Goal: Transaction & Acquisition: Download file/media

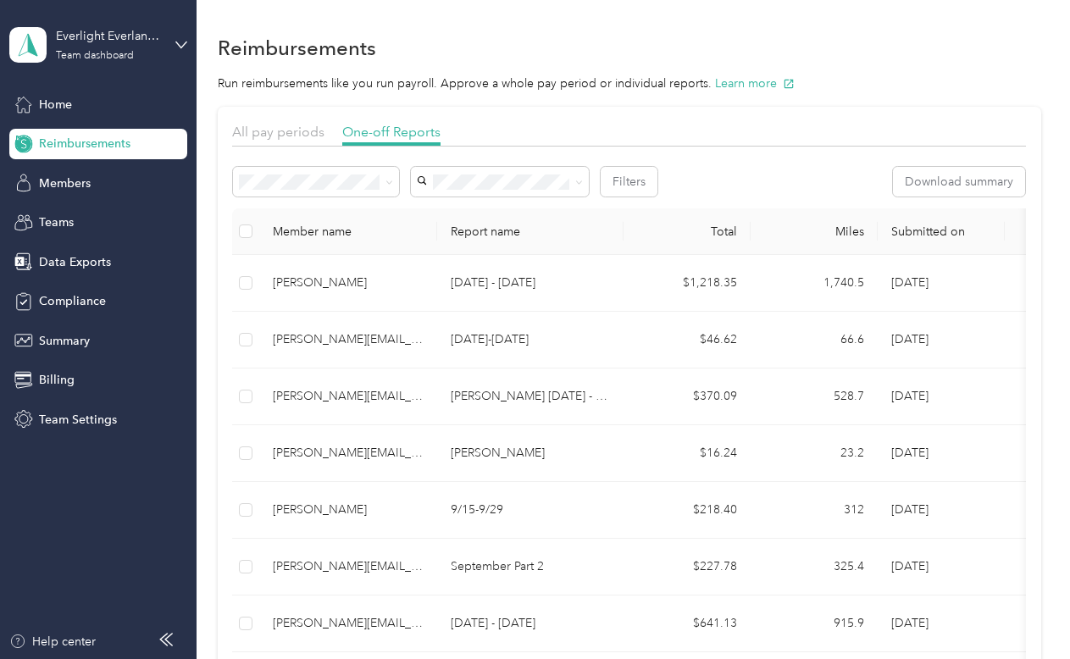
scroll to position [726, 0]
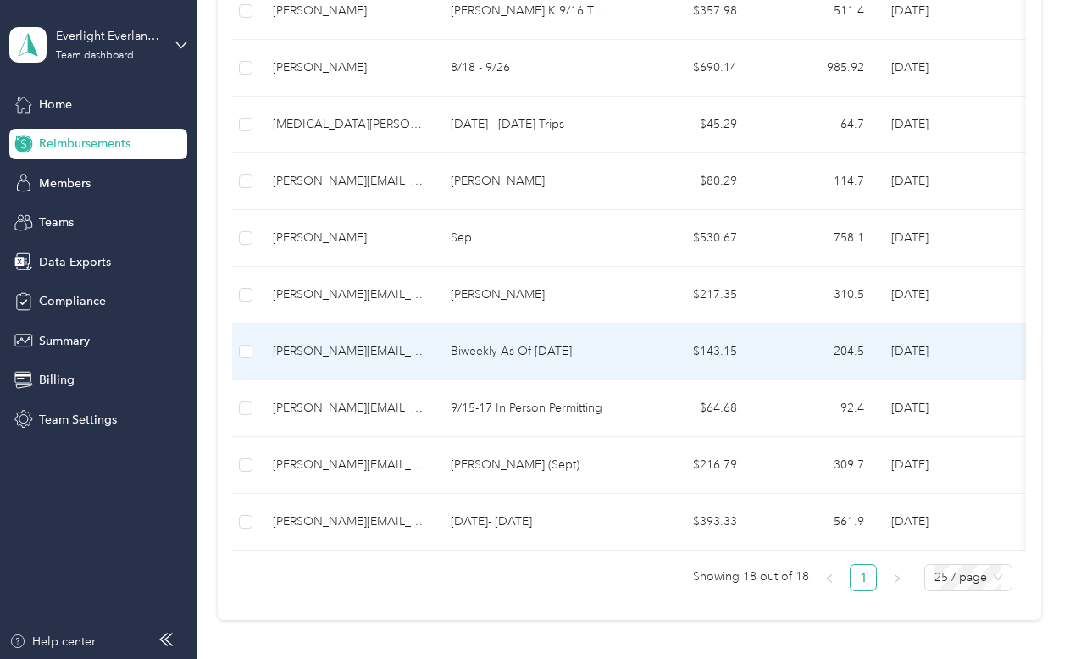
click at [513, 360] on p "Biweekly As Of [DATE]" at bounding box center [530, 351] width 159 height 19
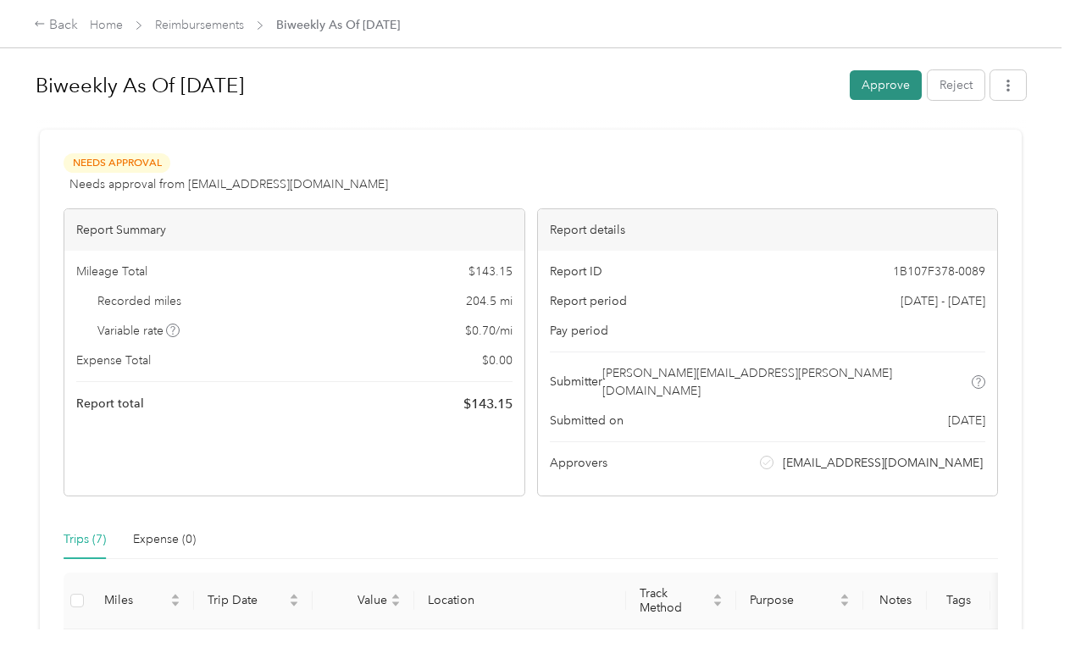
click at [890, 92] on button "Approve" at bounding box center [886, 85] width 72 height 30
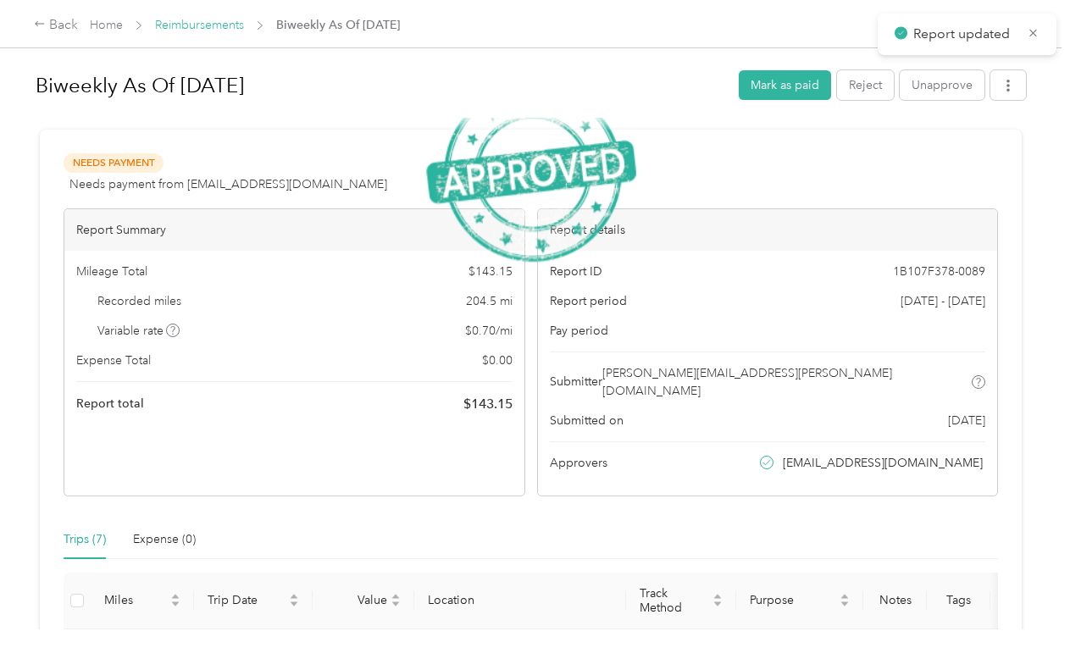
click at [218, 30] on link "Reimbursements" at bounding box center [199, 25] width 89 height 14
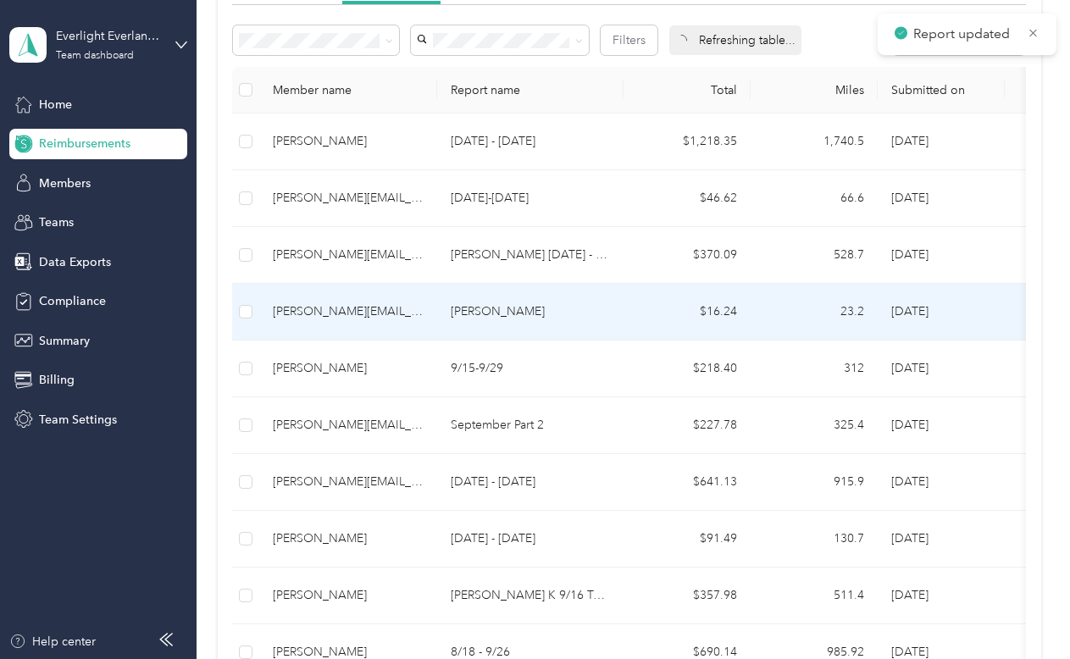
scroll to position [145, 0]
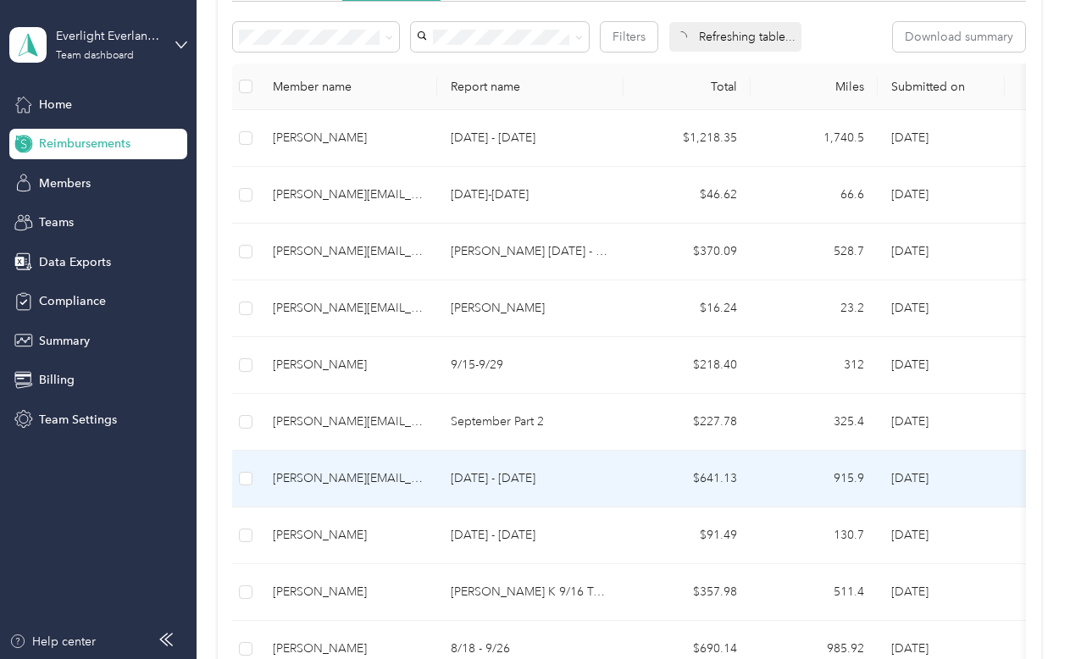
click at [347, 480] on div "[PERSON_NAME][EMAIL_ADDRESS][PERSON_NAME][DOMAIN_NAME]" at bounding box center [348, 478] width 151 height 19
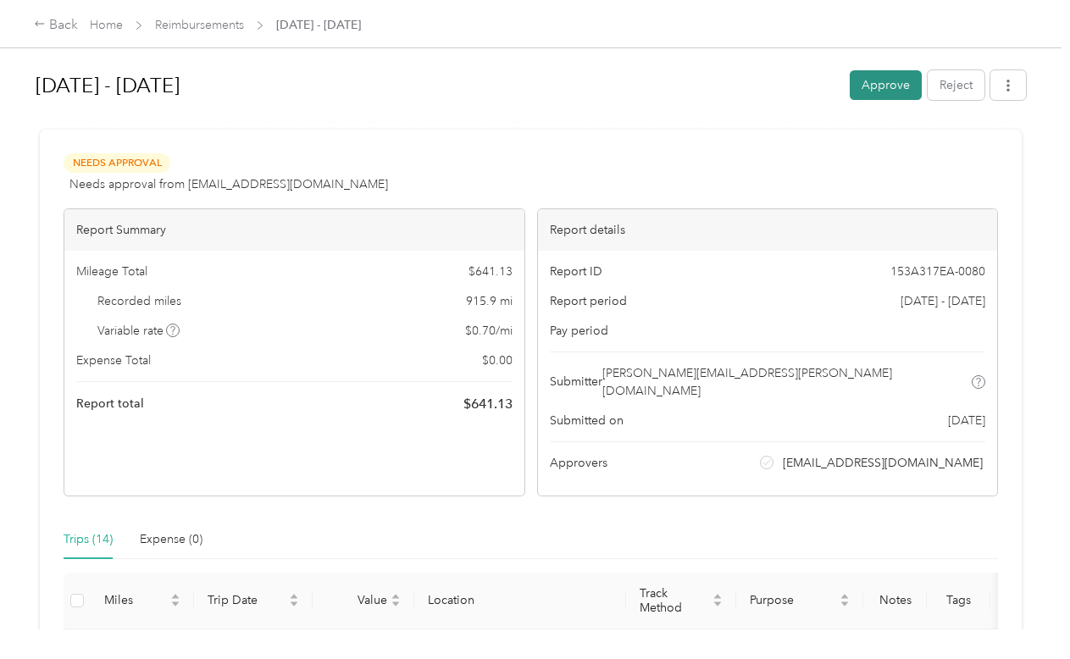
click at [883, 79] on button "Approve" at bounding box center [886, 85] width 72 height 30
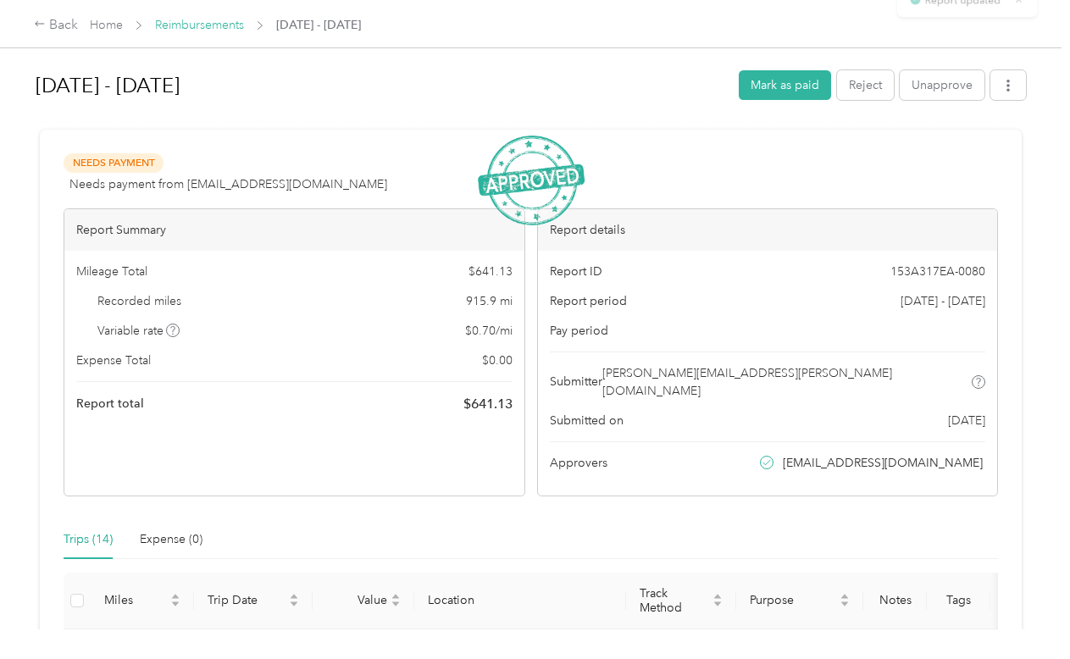
click at [220, 30] on link "Reimbursements" at bounding box center [199, 25] width 89 height 14
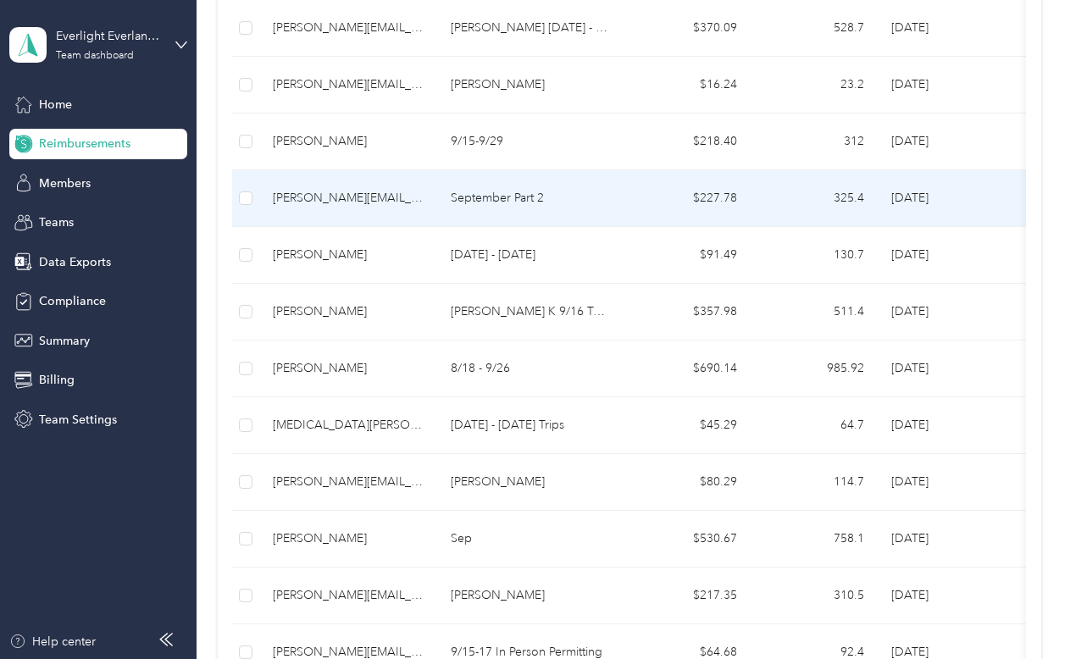
scroll to position [424, 0]
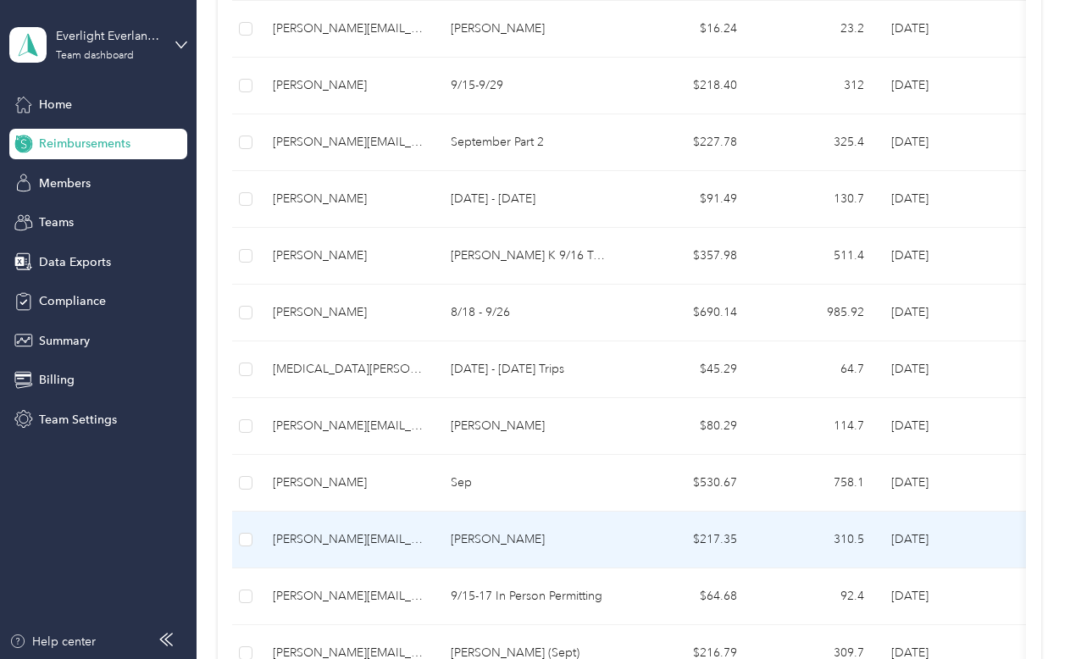
click at [334, 524] on td "[PERSON_NAME][EMAIL_ADDRESS][DOMAIN_NAME]" at bounding box center [348, 540] width 178 height 57
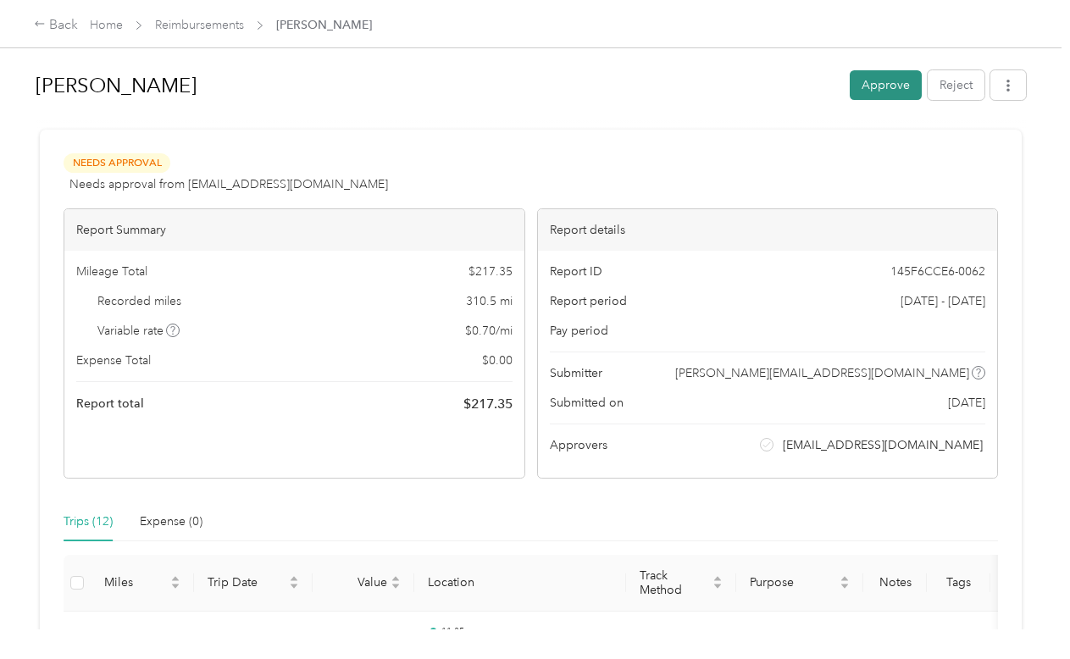
click at [868, 89] on button "Approve" at bounding box center [886, 85] width 72 height 30
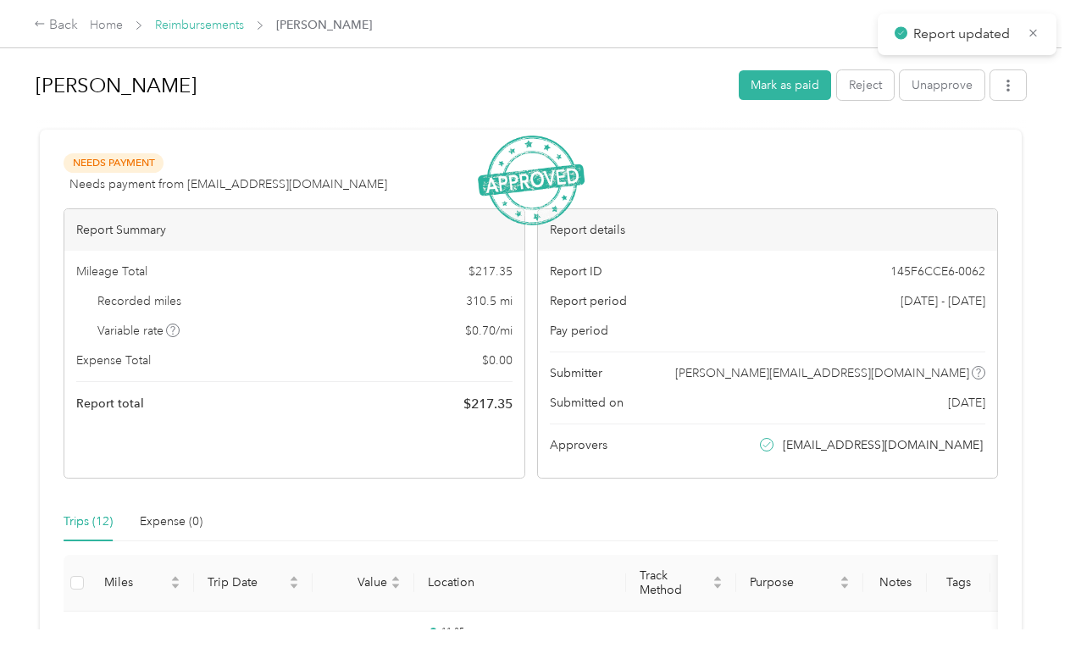
click at [240, 28] on link "Reimbursements" at bounding box center [199, 25] width 89 height 14
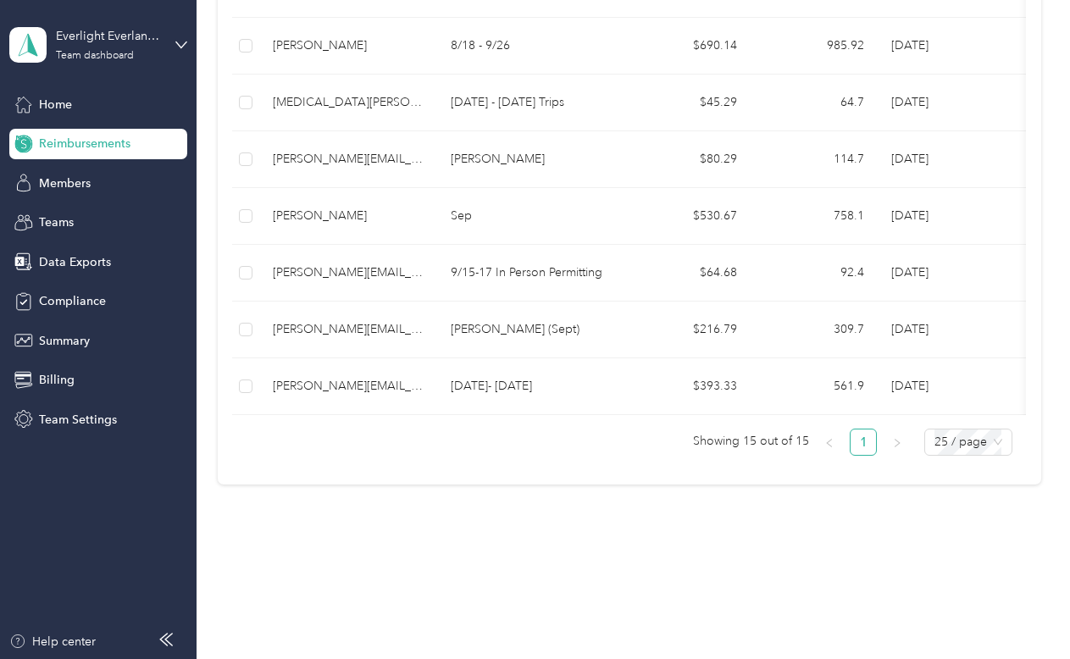
scroll to position [696, 0]
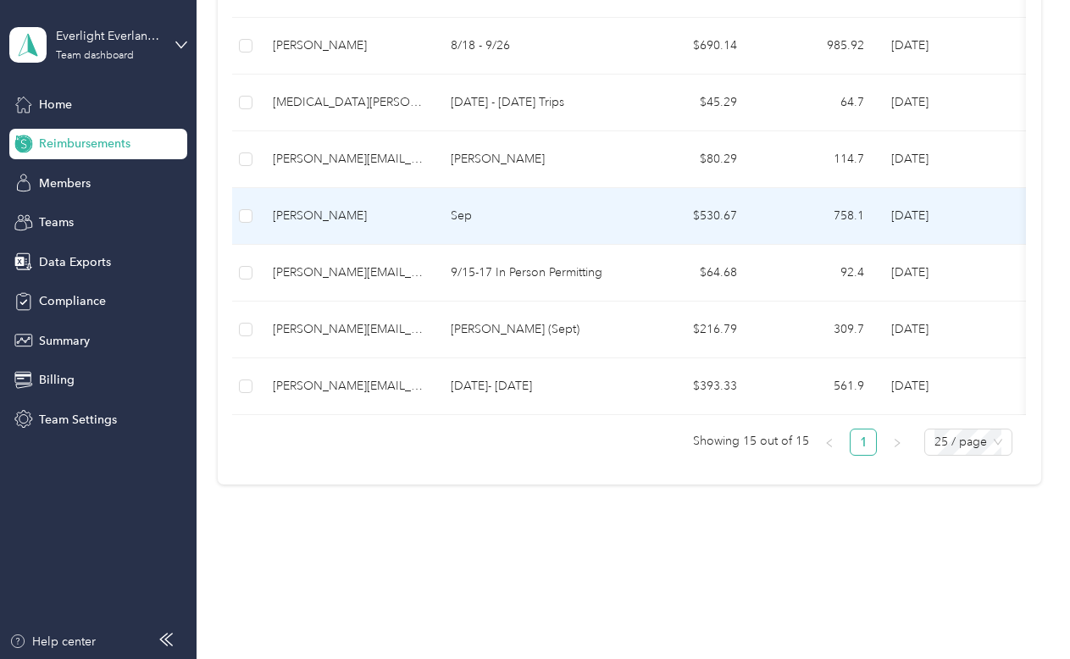
click at [378, 224] on td "[PERSON_NAME]" at bounding box center [348, 216] width 178 height 57
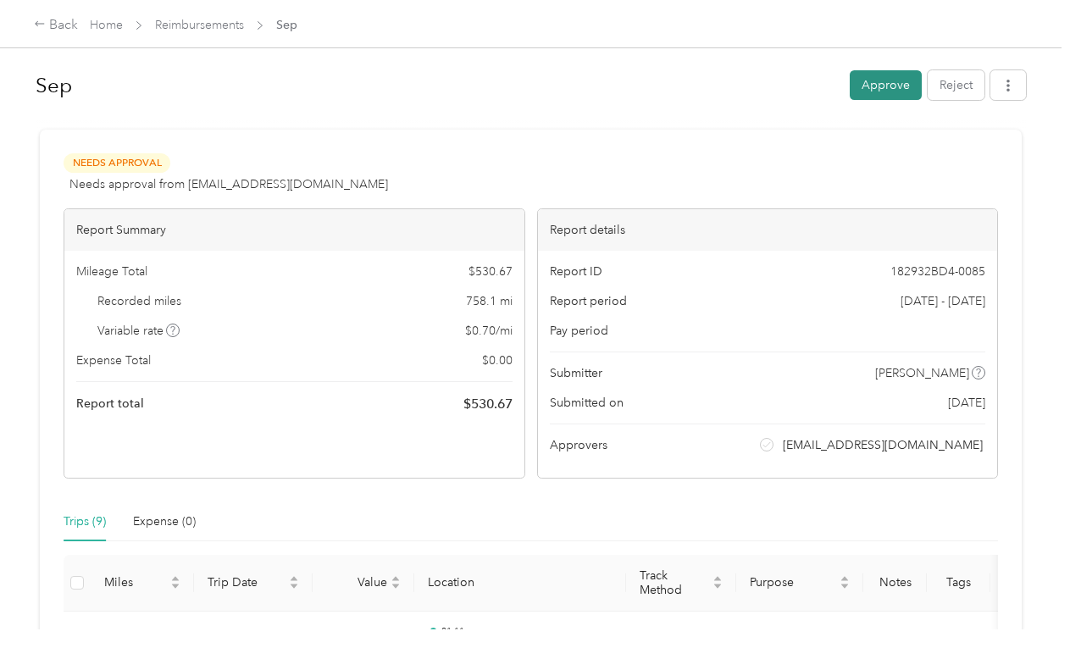
click at [884, 83] on button "Approve" at bounding box center [886, 85] width 72 height 30
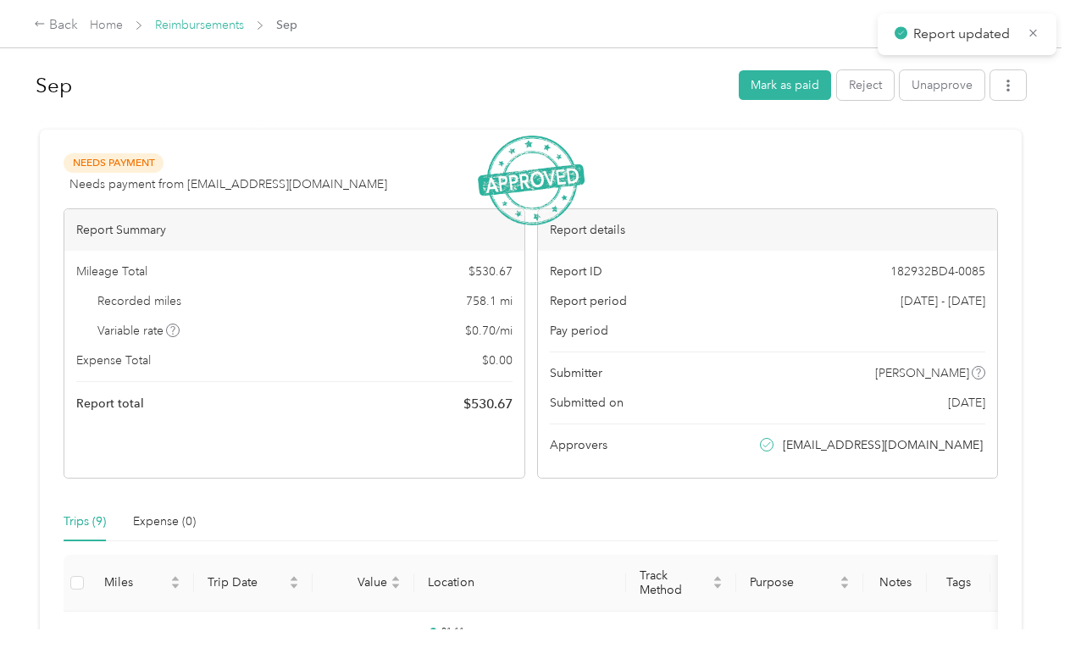
click at [196, 25] on link "Reimbursements" at bounding box center [199, 25] width 89 height 14
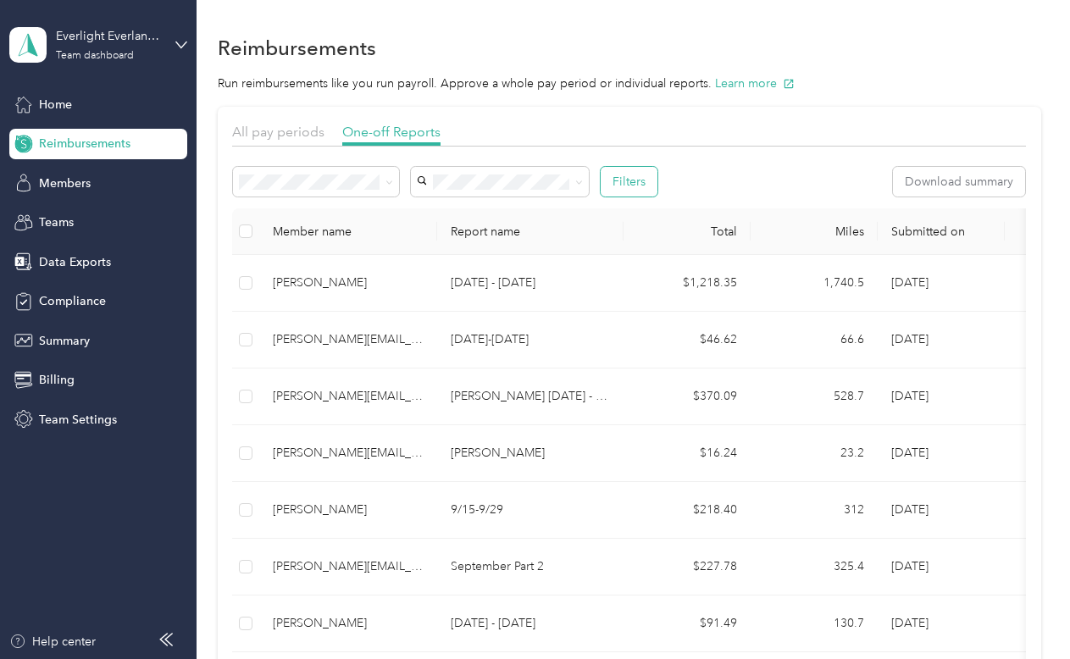
click at [627, 181] on button "Filters" at bounding box center [629, 182] width 57 height 30
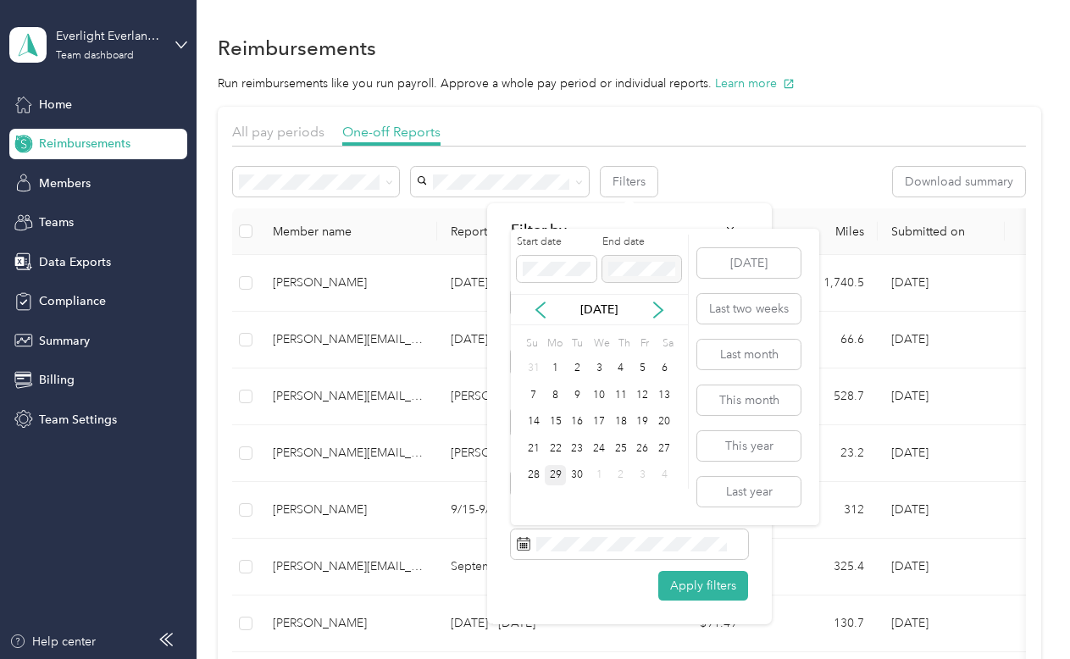
click at [559, 472] on div "29" at bounding box center [556, 475] width 22 height 21
click at [556, 476] on div "29" at bounding box center [556, 475] width 22 height 21
click at [582, 425] on div "16" at bounding box center [577, 422] width 22 height 21
click at [560, 479] on div "29" at bounding box center [556, 475] width 22 height 21
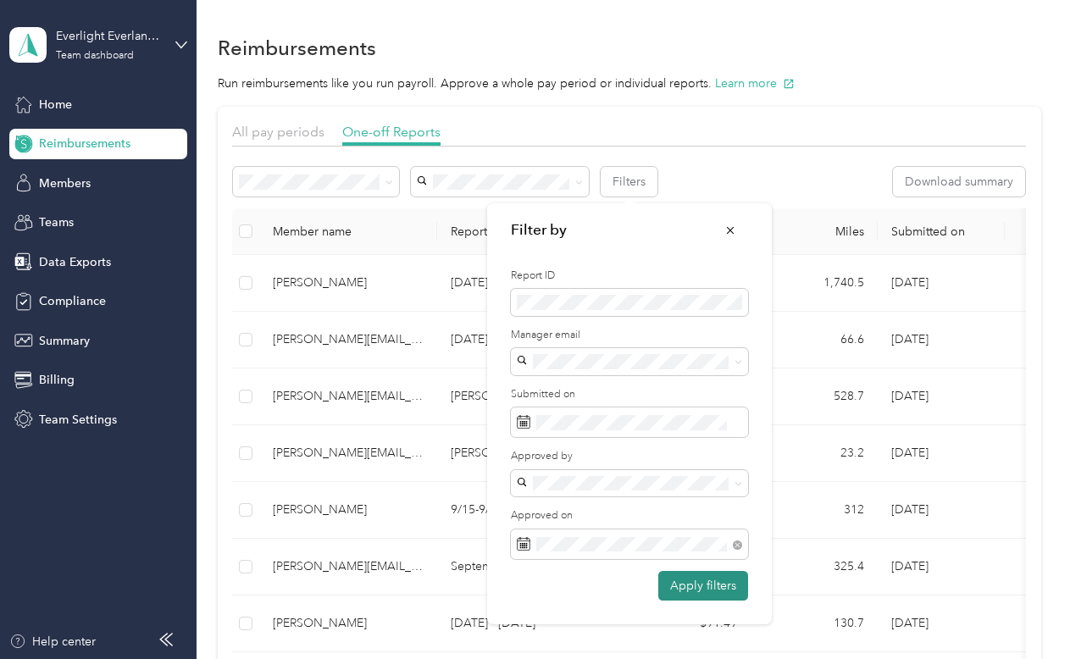
click at [685, 582] on button "Apply filters" at bounding box center [703, 586] width 90 height 30
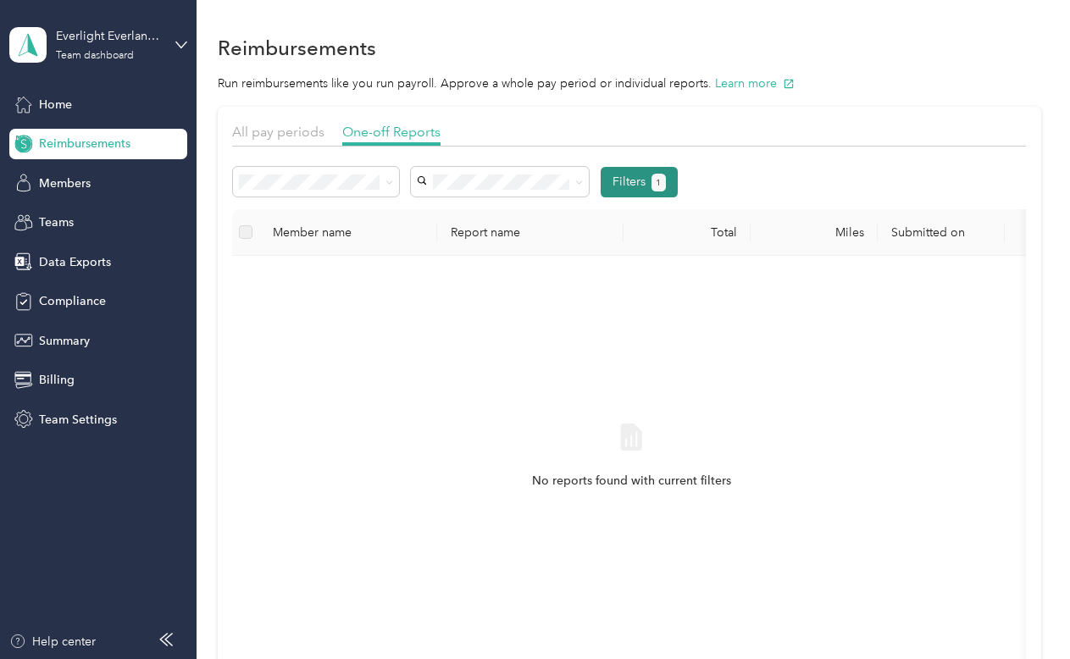
click at [628, 183] on button "Filters 1" at bounding box center [639, 182] width 77 height 31
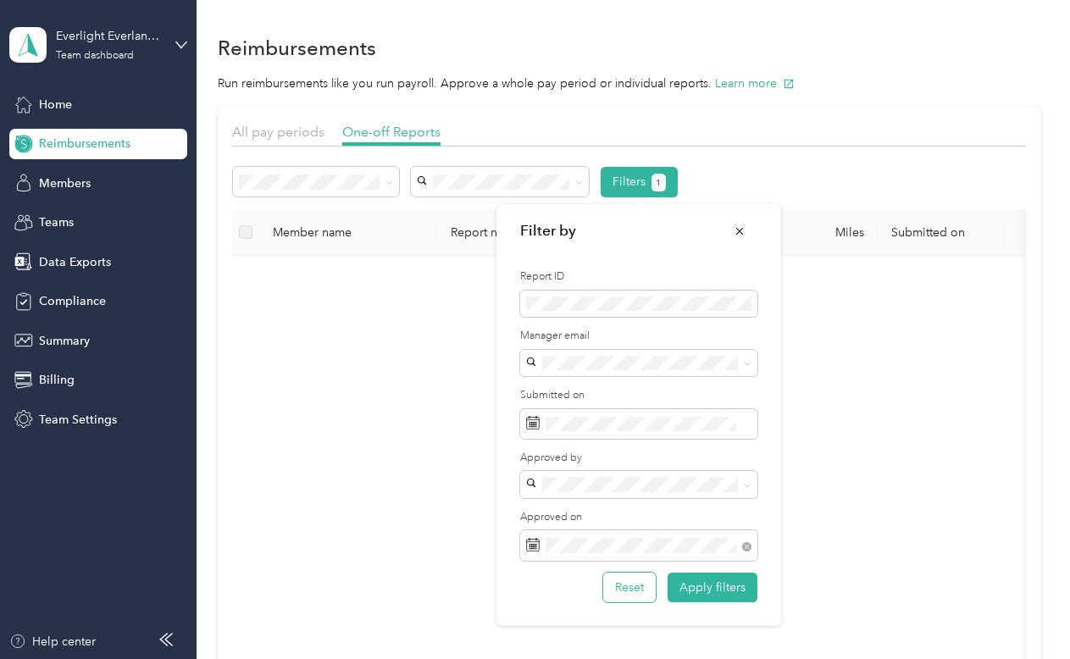
click at [638, 583] on button "Reset" at bounding box center [629, 588] width 53 height 30
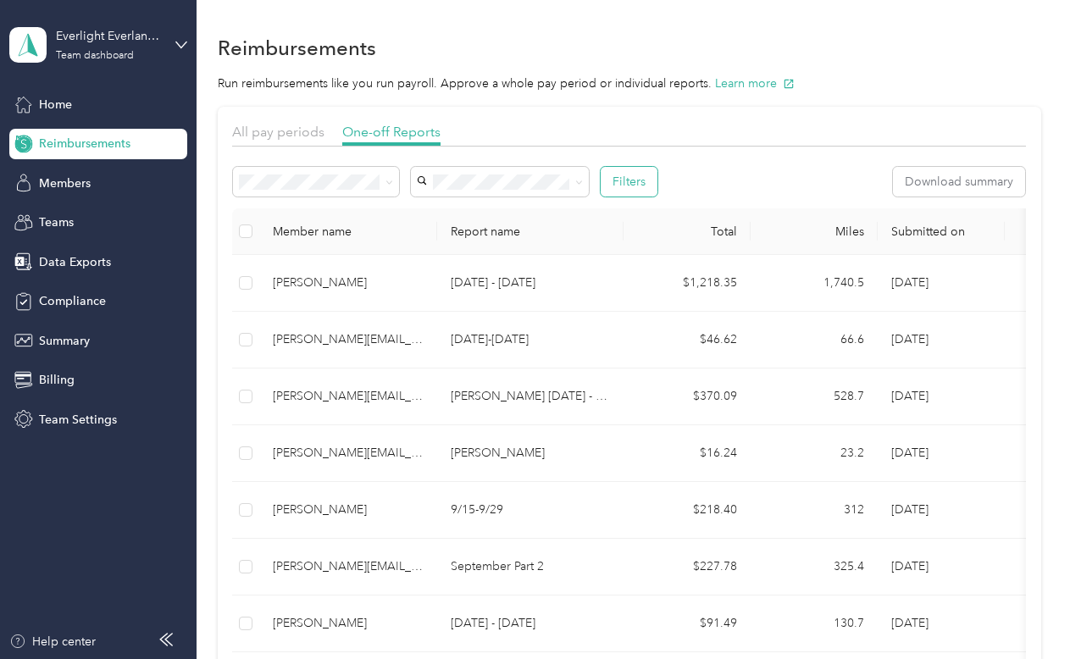
click at [643, 178] on button "Filters" at bounding box center [629, 182] width 57 height 30
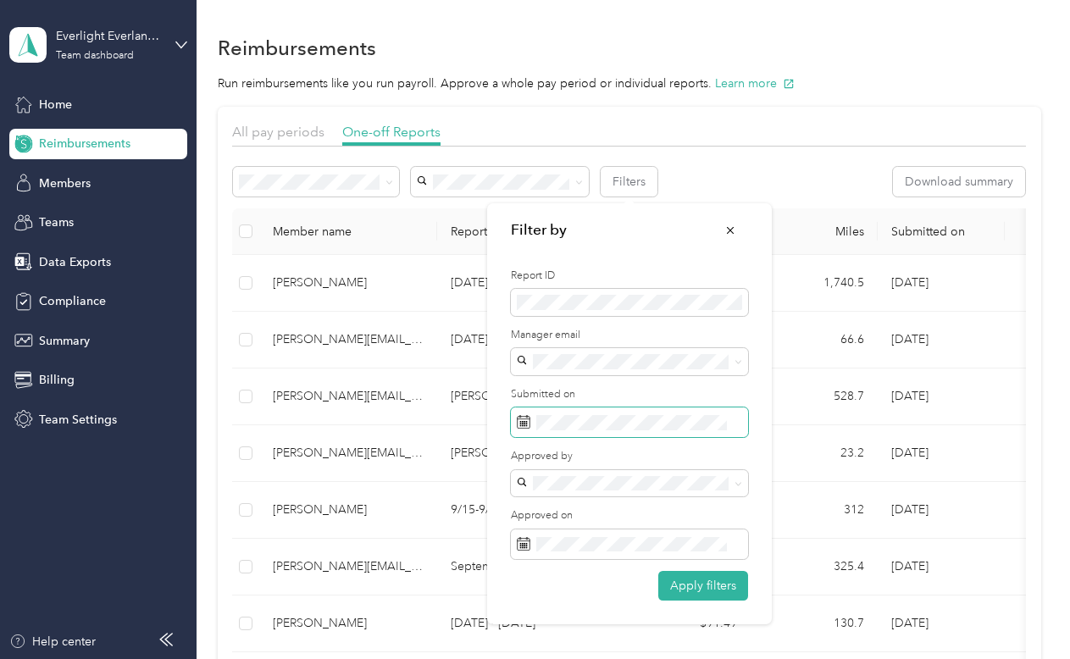
click at [552, 413] on span at bounding box center [629, 423] width 237 height 30
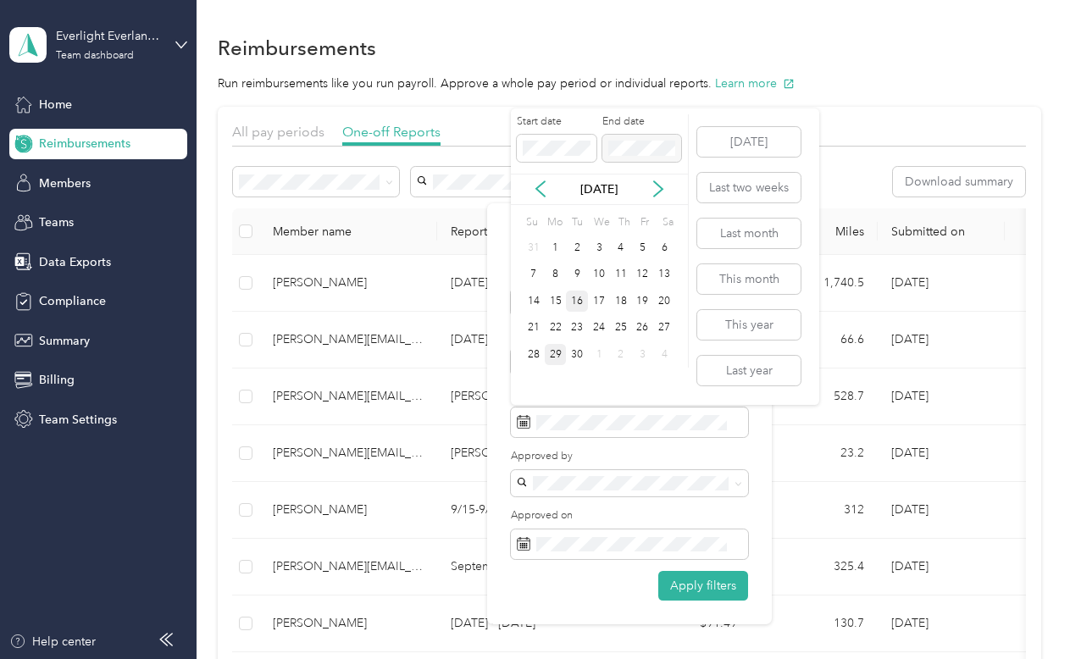
click at [577, 299] on div "16" at bounding box center [577, 301] width 22 height 21
click at [559, 356] on div "29" at bounding box center [556, 354] width 22 height 21
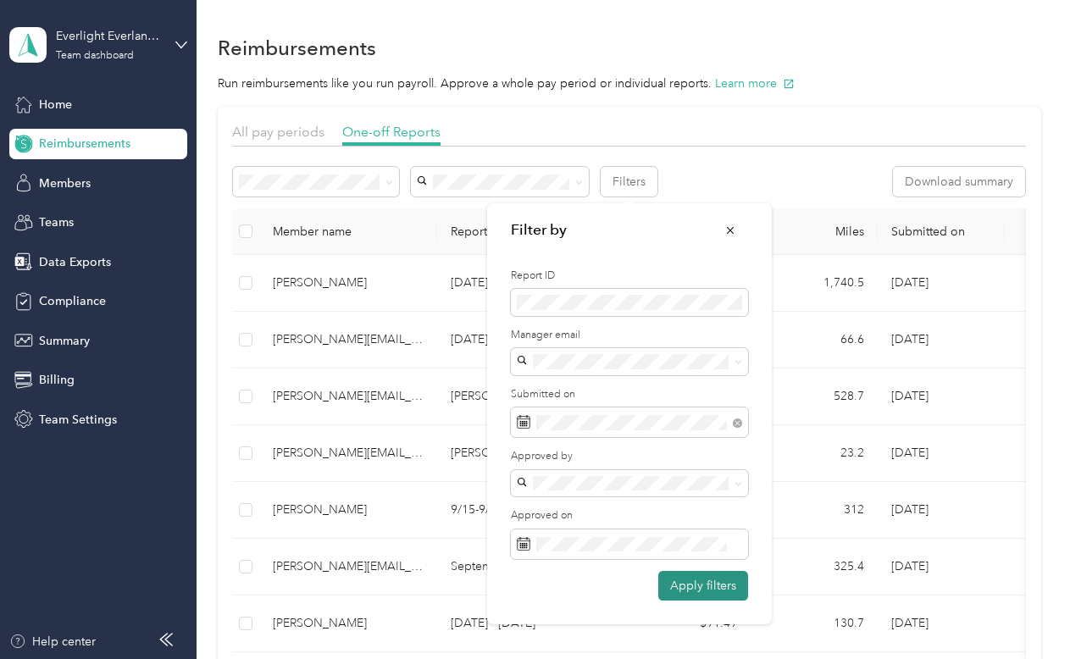
click at [686, 580] on button "Apply filters" at bounding box center [703, 586] width 90 height 30
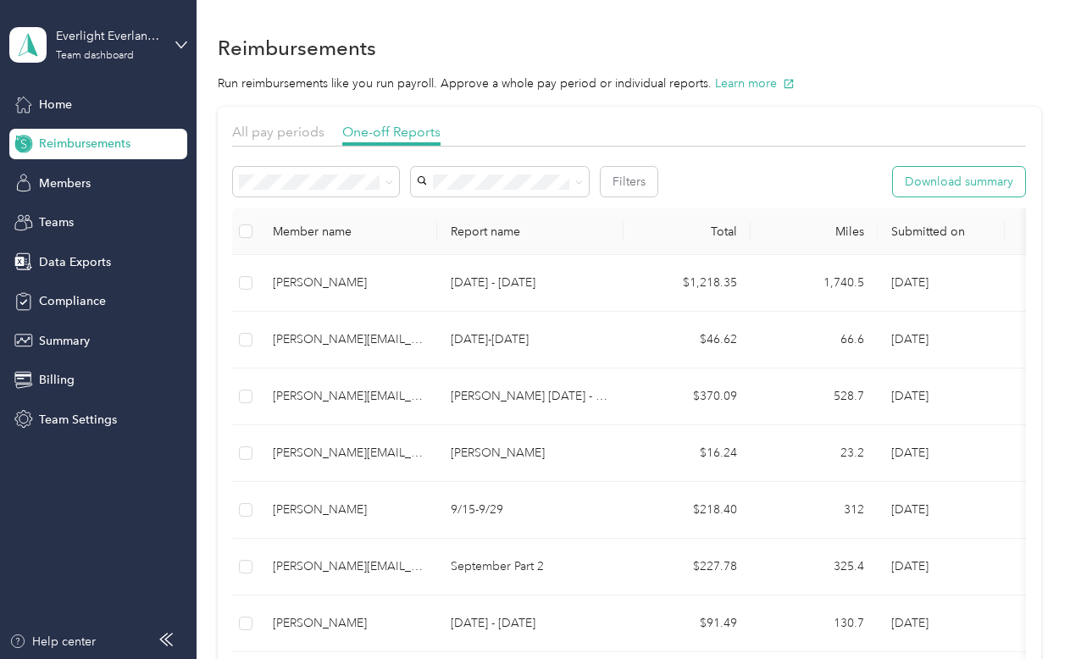
click at [961, 188] on button "Download summary" at bounding box center [959, 182] width 132 height 30
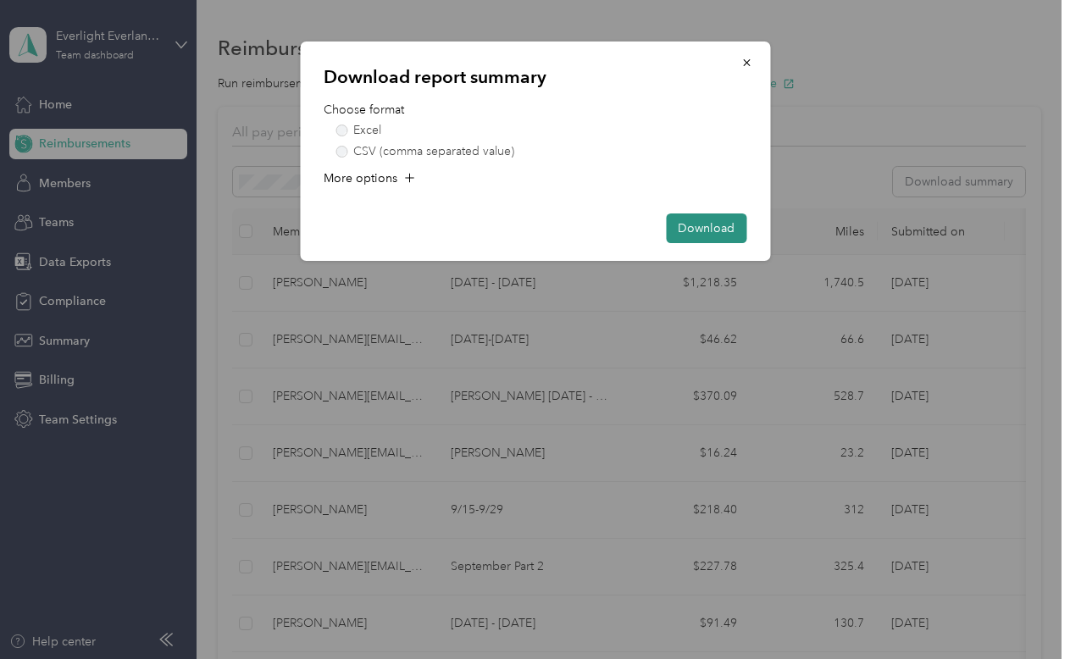
click at [718, 232] on button "Download" at bounding box center [706, 229] width 80 height 30
